Goal: Task Accomplishment & Management: Complete application form

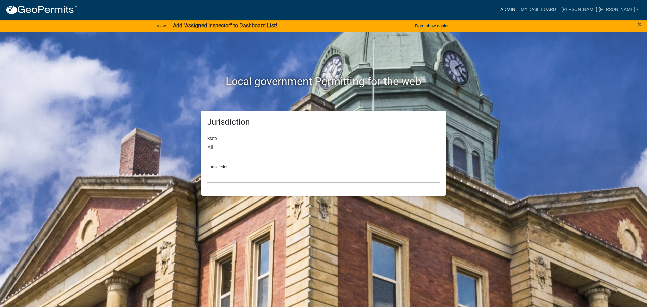
click at [518, 9] on link "Admin" at bounding box center [507, 9] width 20 height 13
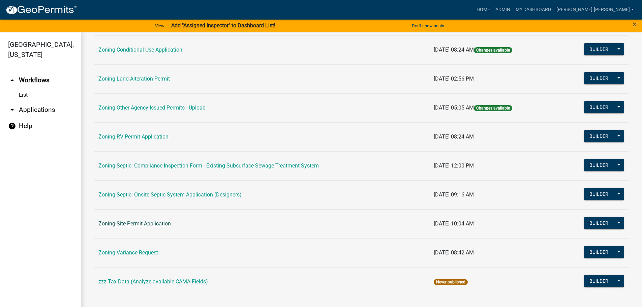
click at [124, 226] on link "Zoning-Site Permit Application" at bounding box center [134, 223] width 72 height 6
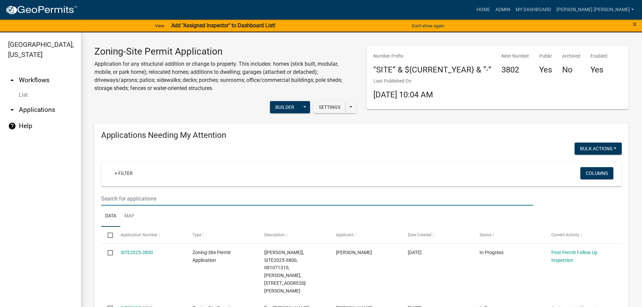
click at [223, 196] on input "text" at bounding box center [317, 199] width 432 height 14
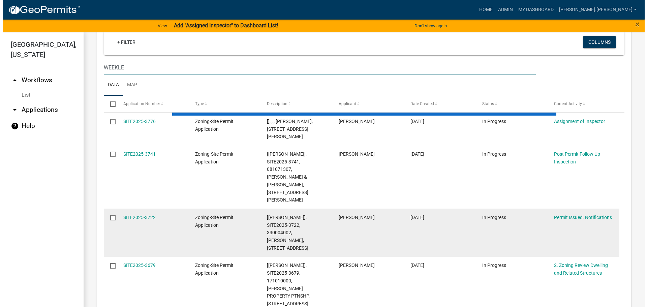
scroll to position [135, 0]
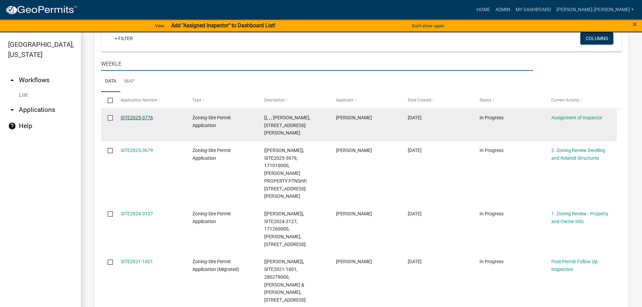
type input "WEEKLE"
click at [141, 117] on link "SITE2025-3776" at bounding box center [137, 117] width 32 height 5
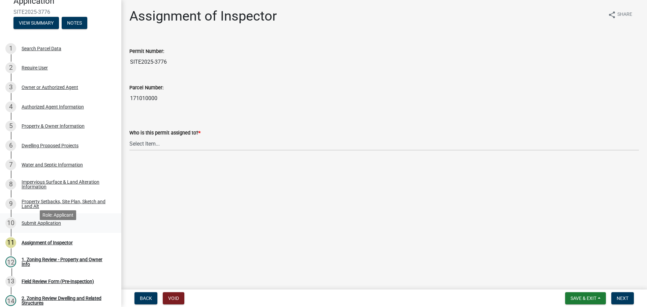
scroll to position [101, 0]
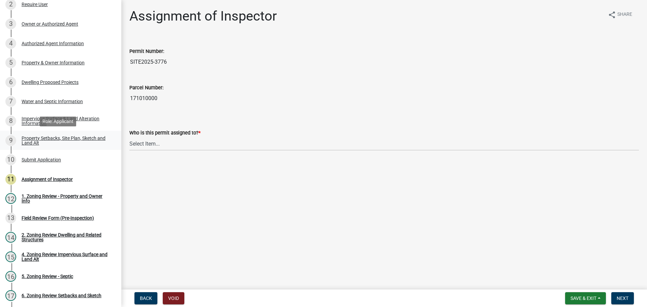
click at [63, 133] on link "9 Property Setbacks, Site Plan, Sketch and Land Alt" at bounding box center [60, 141] width 121 height 20
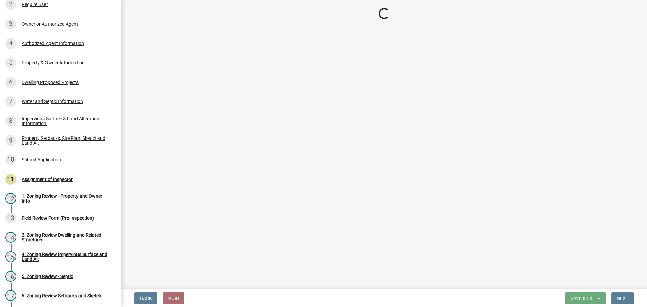
select select "7b13c63f-e699-4112-b373-98fbd28ec536"
select select "d831abd6-69dc-4cfd-a389-e0e69ee6df9d"
select select "b56a4575-9846-47cf-8067-c59a4853da22"
select select "12f785fb-c378-4b18-841c-21c73dc99083"
select select "5c3bc124-316a-4e31-81ed-fa9247a28fef"
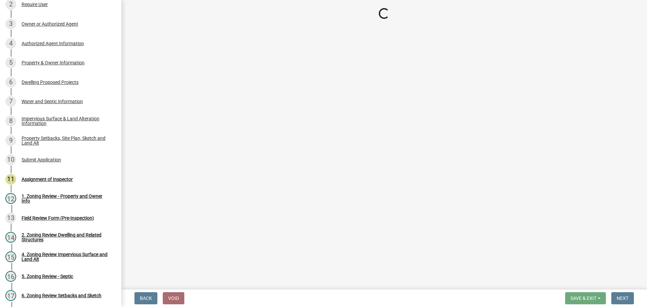
select select "aa6c7ffd-a452-4f17-af46-2abaeaed4180"
select select "5ad4ab64-b44e-481c-9000-9e5907aa74e1"
select select "3ef6ed64-418f-4dfa-9020-48b6b52c6910"
select select "c8b8ea71-7088-4e87-a493-7bc88cc2835b"
select select "1418c7e3-4054-4b00-84b5-d09b9560f30a"
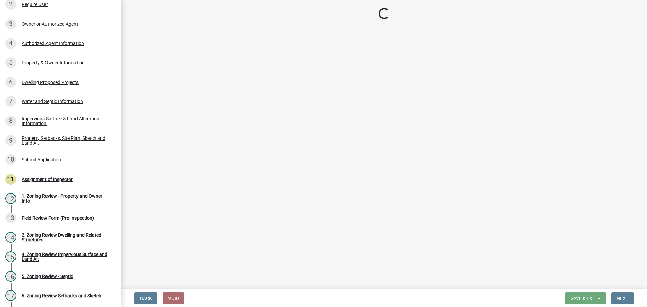
select select "19d13e65-c93d-443e-910a-7a17299544cc"
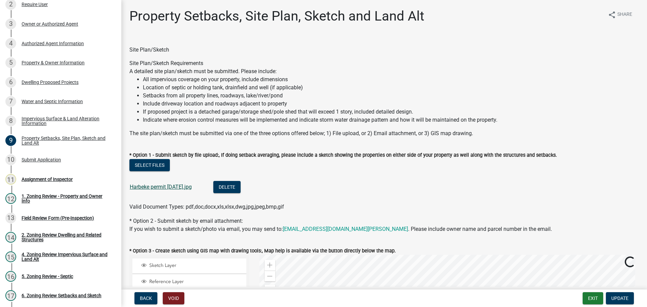
click at [160, 189] on link "Harbeke permit [DATE].jpg" at bounding box center [161, 187] width 62 height 6
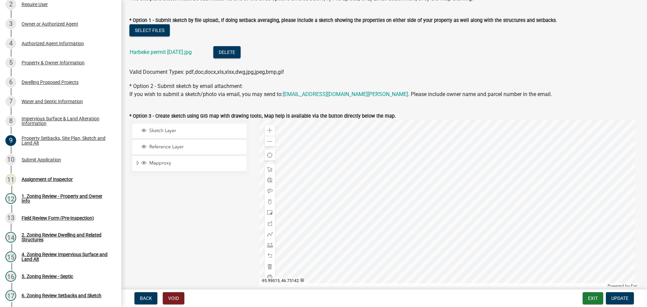
scroll to position [202, 0]
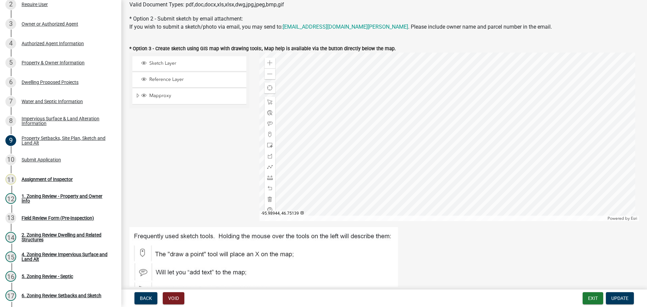
click at [438, 125] on div at bounding box center [449, 137] width 380 height 168
click at [264, 72] on div "Zoom out" at bounding box center [269, 73] width 11 height 11
click at [383, 127] on div at bounding box center [449, 137] width 380 height 168
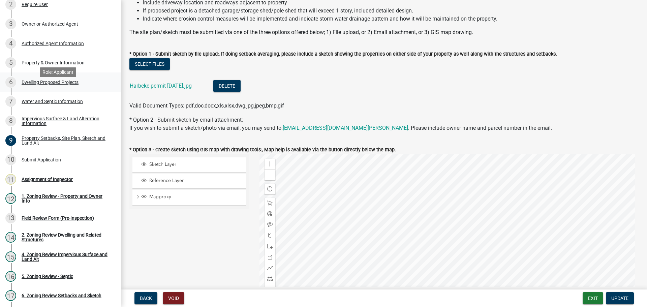
scroll to position [0, 0]
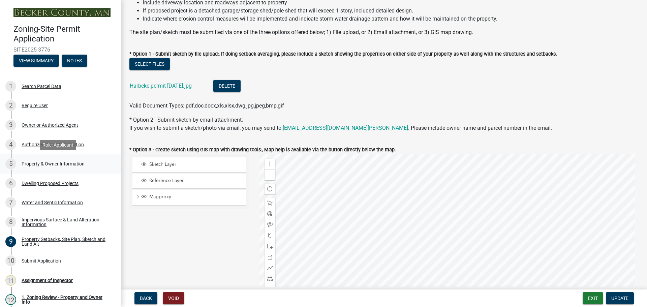
click at [58, 164] on div "Property & Owner Information" at bounding box center [53, 163] width 63 height 5
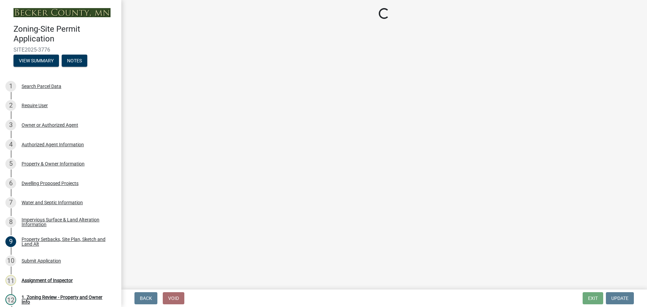
select select "9bce286e-d536-49ff-bab3-4b7d67f0814c"
select select "f87eba17-8ed9-4ad8-aefc-fe36a3f3544b"
select select "393a978c-6bd5-4cb2-a6a0-db6feb8732b8"
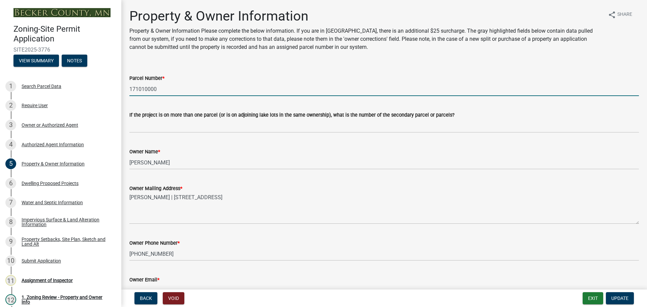
click at [146, 89] on input "171010000" at bounding box center [383, 89] width 509 height 14
paste input "0754"
click at [136, 89] on input "170754000" at bounding box center [383, 89] width 509 height 14
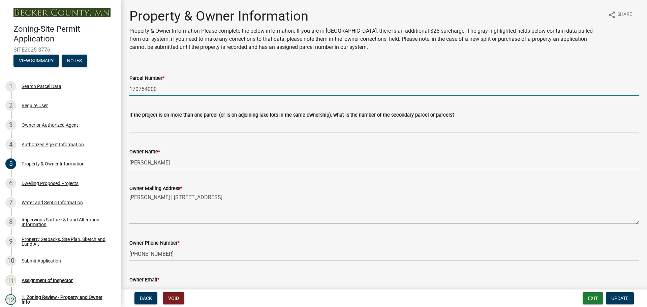
type input "170754000"
click at [149, 89] on input "170754000" at bounding box center [383, 89] width 509 height 14
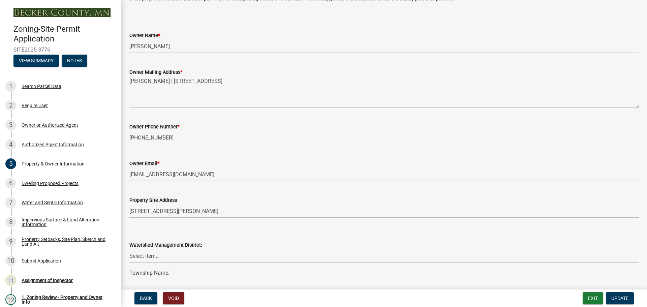
scroll to position [168, 0]
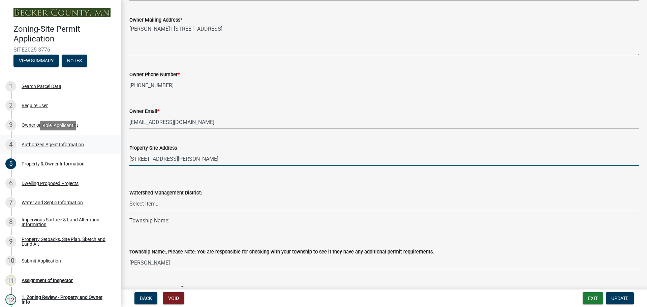
drag, startPoint x: 169, startPoint y: 159, endPoint x: 97, endPoint y: 153, distance: 72.4
click at [97, 153] on div "Zoning-Site Permit Application SITE2025-3776 View Summary Notes 1 Search Parcel…" at bounding box center [323, 153] width 647 height 307
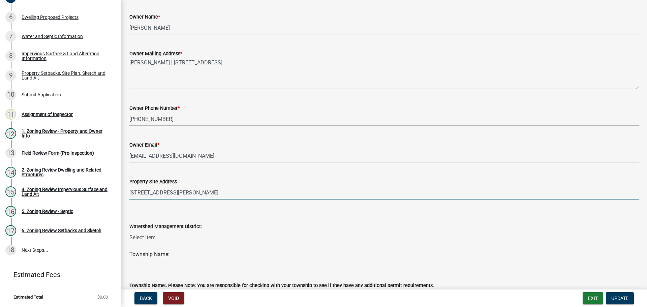
scroll to position [101, 0]
